Goal: Information Seeking & Learning: Learn about a topic

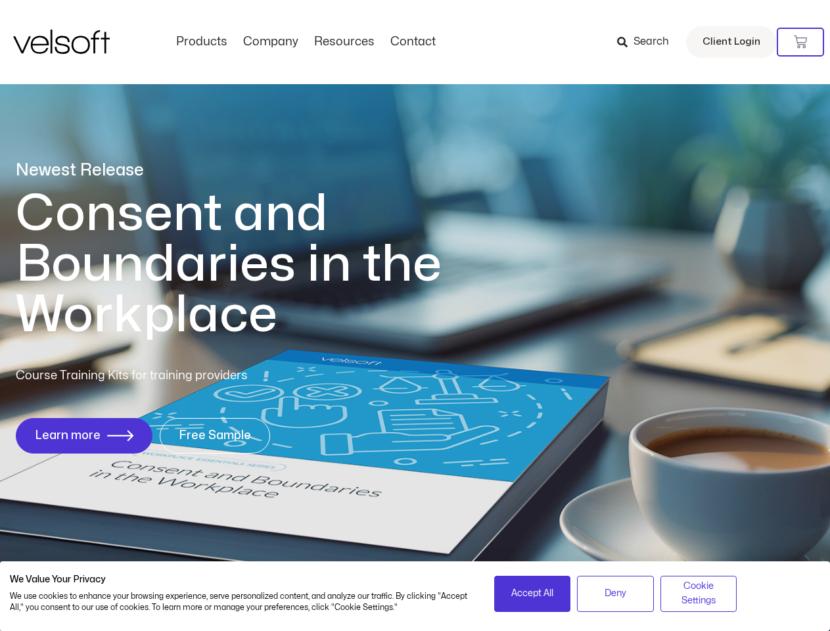
click at [415, 316] on h1 "Consent and Boundaries in the Workplace" at bounding box center [256, 265] width 480 height 152
click at [801, 42] on icon at bounding box center [800, 41] width 13 height 13
click at [532, 594] on span "Accept All" at bounding box center [532, 593] width 42 height 14
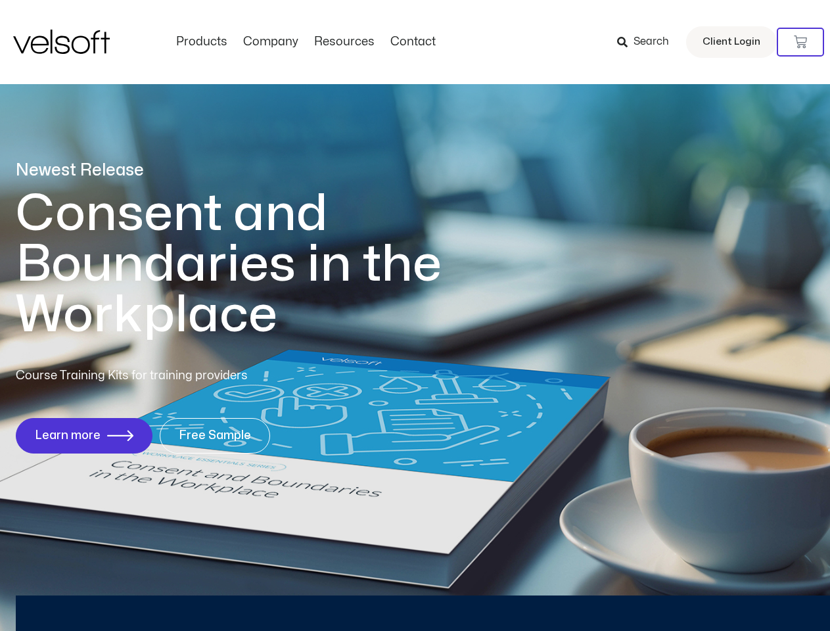
click at [615, 594] on div "Newest Release Consent and Boundaries in the Workplace Course Training Kits for…" at bounding box center [415, 314] width 830 height 638
click at [699, 594] on div "Newest Release Consent and Boundaries in the Workplace Course Training Kits for…" at bounding box center [415, 314] width 830 height 638
